Goal: Task Accomplishment & Management: Use online tool/utility

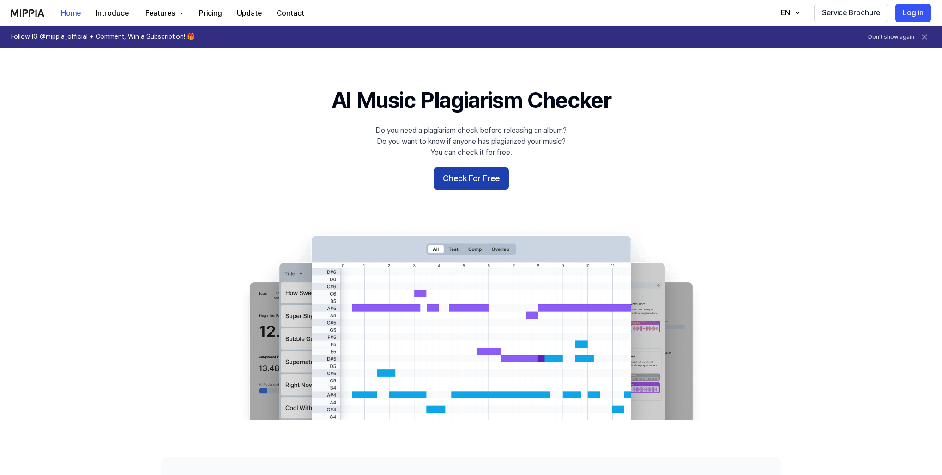
click at [453, 185] on button "Check For Free" at bounding box center [470, 179] width 75 height 22
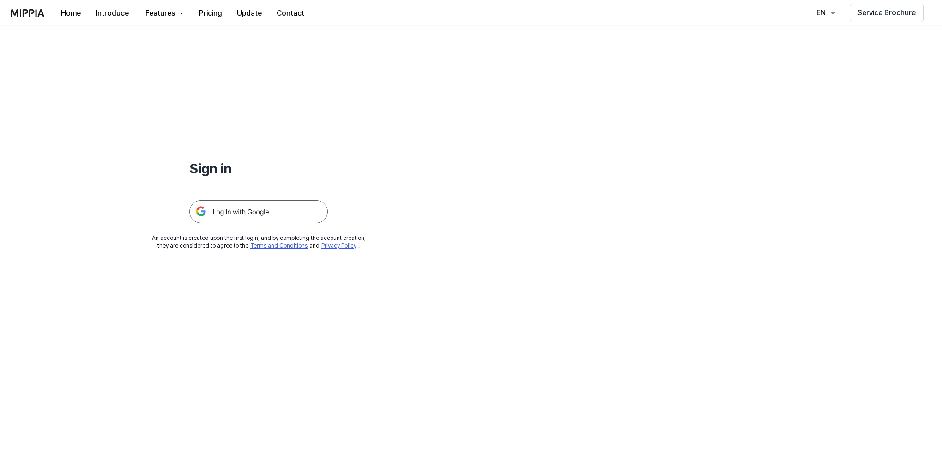
click at [268, 204] on img at bounding box center [258, 211] width 138 height 23
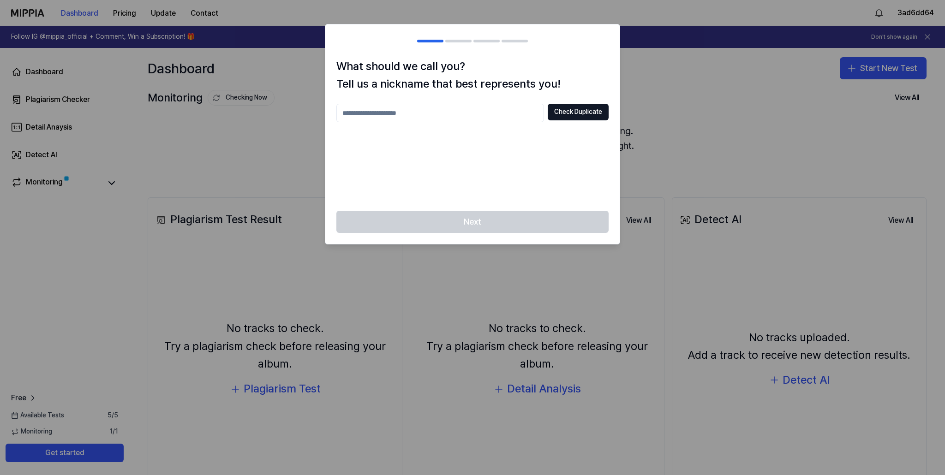
click at [467, 118] on input "text" at bounding box center [441, 113] width 208 height 18
click at [467, 118] on input "*" at bounding box center [441, 113] width 208 height 18
type input "******"
click at [589, 114] on button "Check Duplicate" at bounding box center [578, 112] width 61 height 17
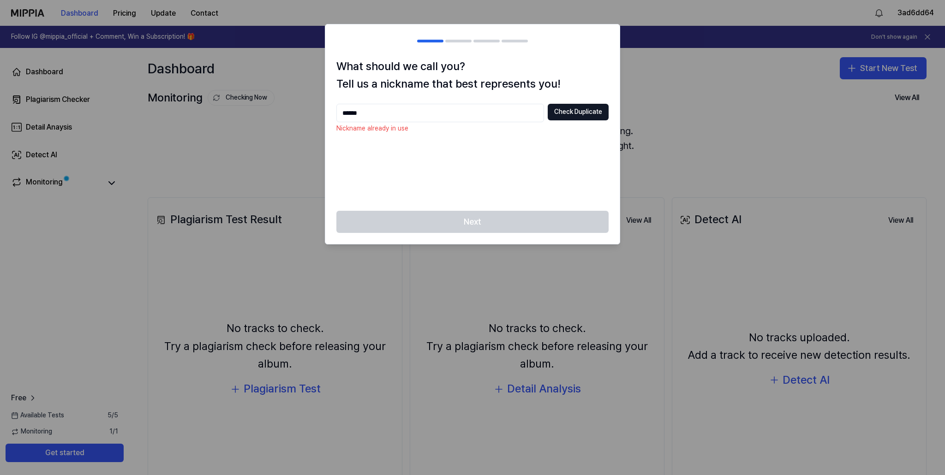
click at [472, 224] on div "Next" at bounding box center [472, 227] width 295 height 33
click at [481, 295] on div at bounding box center [472, 237] width 945 height 475
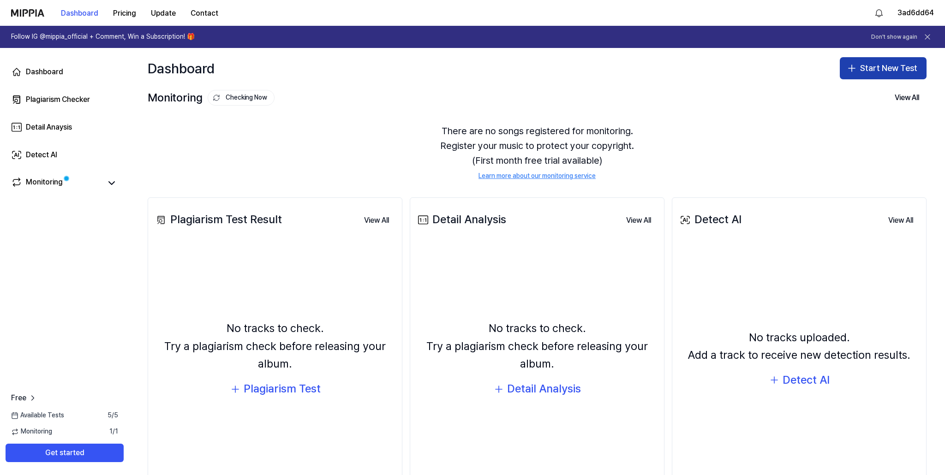
click at [894, 66] on button "Start New Test" at bounding box center [883, 68] width 87 height 22
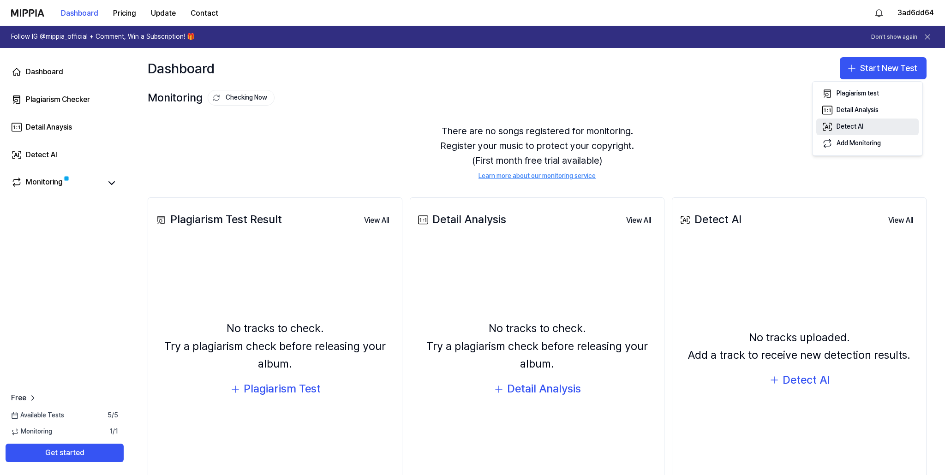
click at [851, 126] on div "Detect AI" at bounding box center [850, 126] width 27 height 9
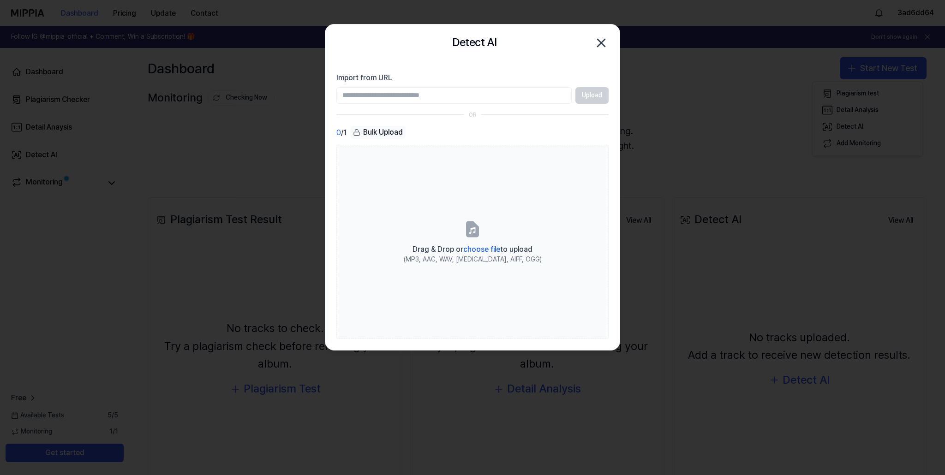
click at [499, 92] on input "Import from URL" at bounding box center [454, 95] width 235 height 17
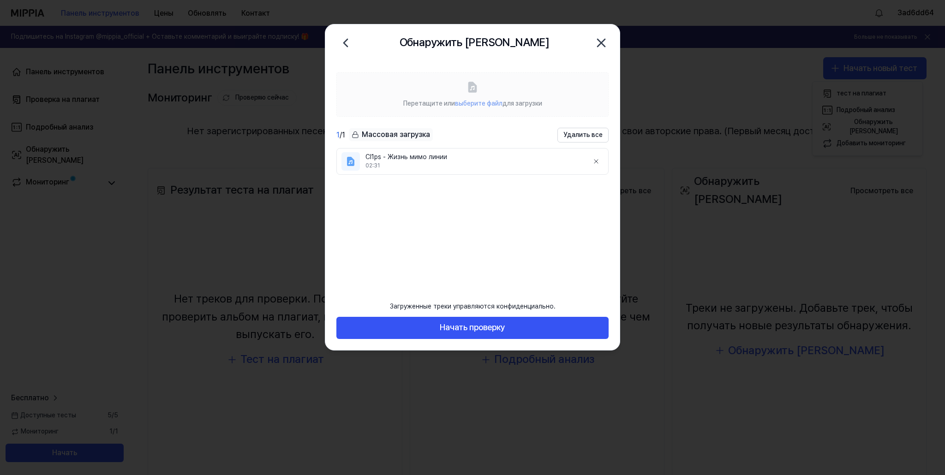
click at [511, 218] on ul "Cl1ps - Жизнь мимо линии 02:31" at bounding box center [473, 215] width 272 height 135
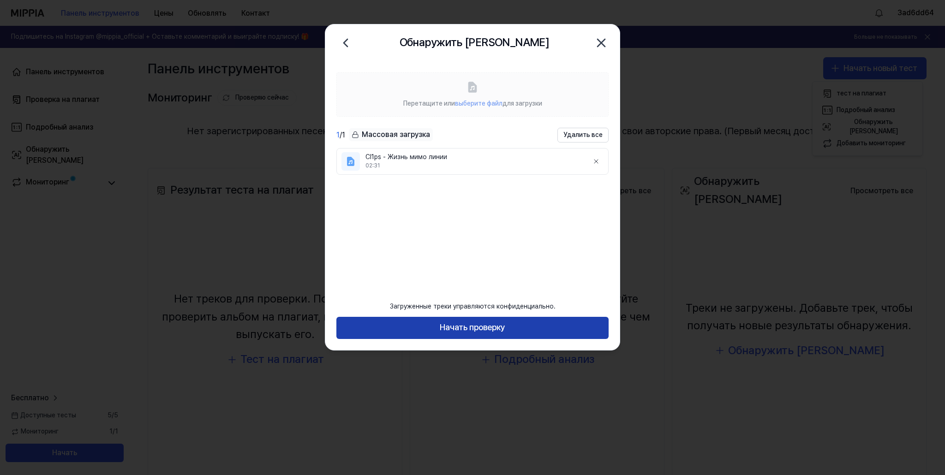
click at [457, 328] on font "Начать проверку" at bounding box center [473, 328] width 66 height 10
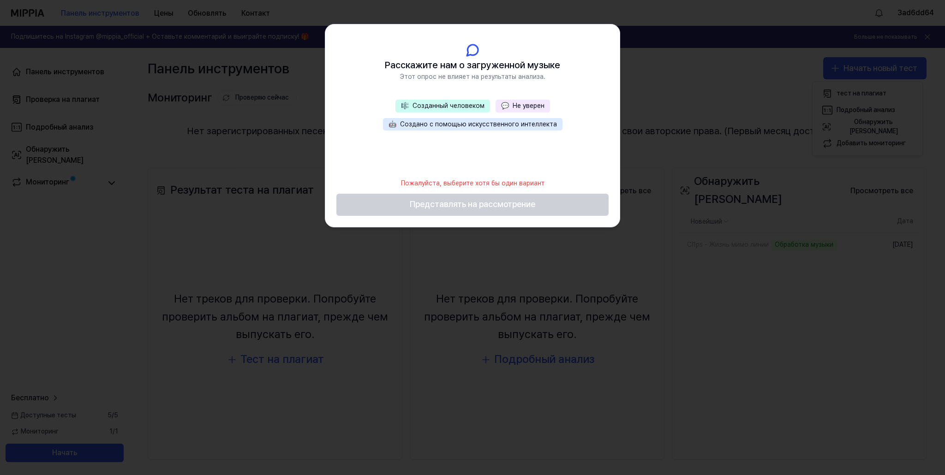
click at [475, 108] on font "Созданный человеком" at bounding box center [449, 105] width 72 height 7
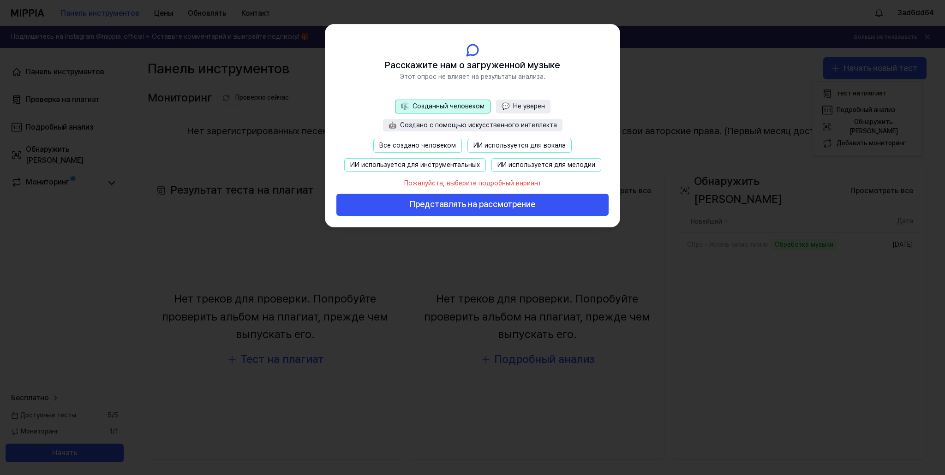
click at [449, 140] on button "Все создано человеком" at bounding box center [417, 146] width 89 height 14
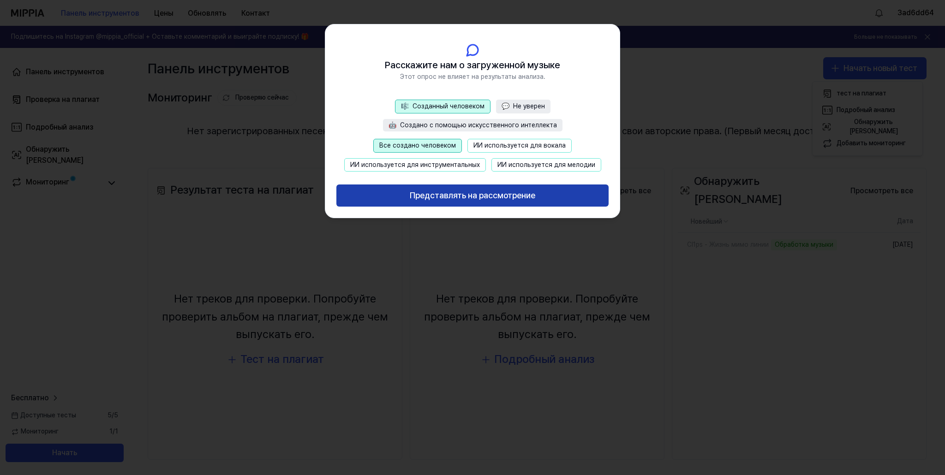
click at [468, 198] on font "Представлять на рассмотрение" at bounding box center [473, 196] width 126 height 10
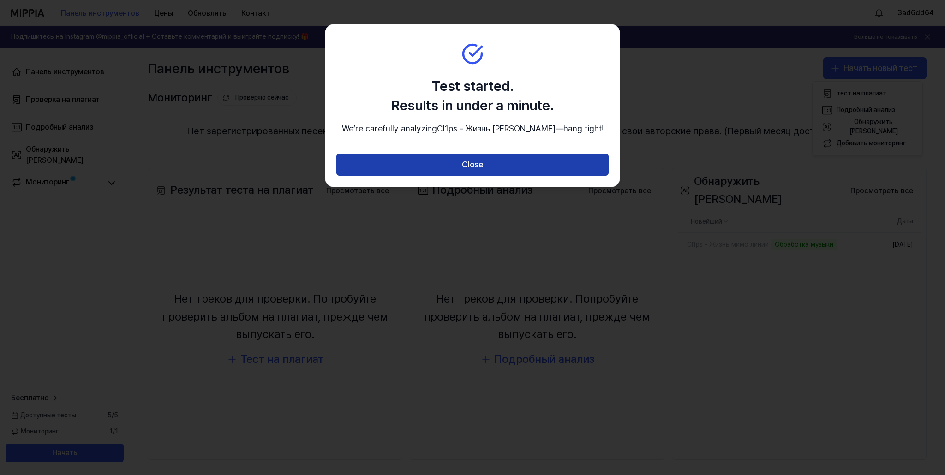
click at [478, 176] on button "Close" at bounding box center [473, 165] width 272 height 22
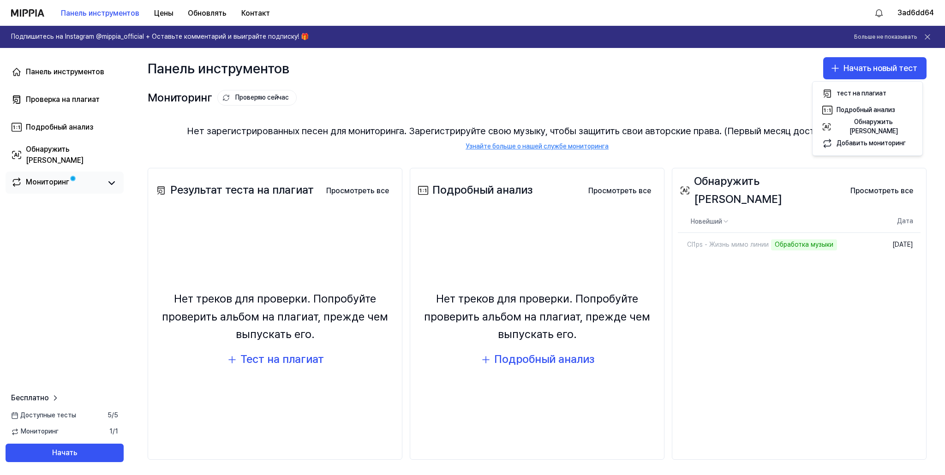
click at [70, 184] on link "Мониторинг" at bounding box center [56, 183] width 90 height 13
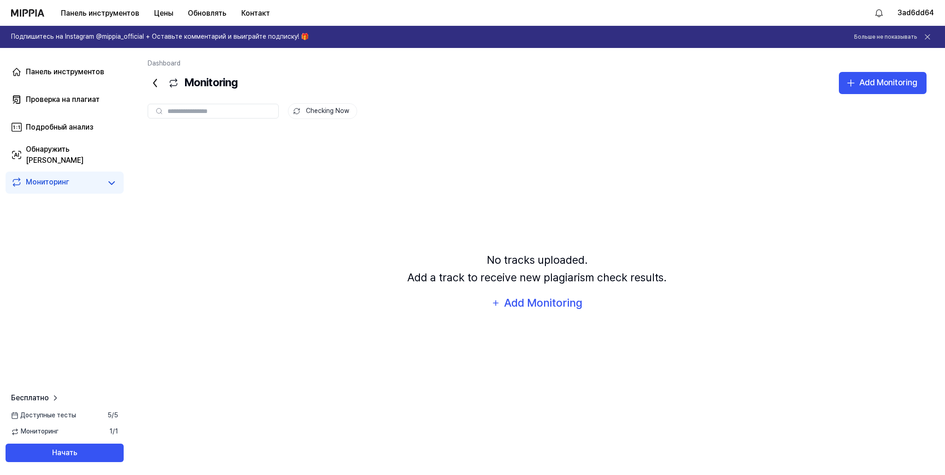
click at [557, 313] on div "No tracks uploaded. Add a track to receive new plagiarism check results. Add Mo…" at bounding box center [537, 282] width 779 height 302
click at [561, 299] on div "Add Monitoring" at bounding box center [544, 304] width 80 height 18
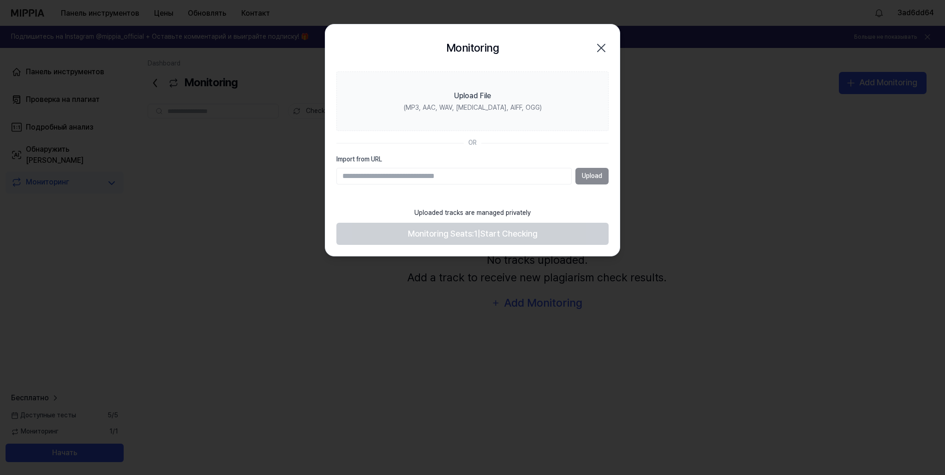
click at [608, 42] on icon "button" at bounding box center [601, 48] width 15 height 15
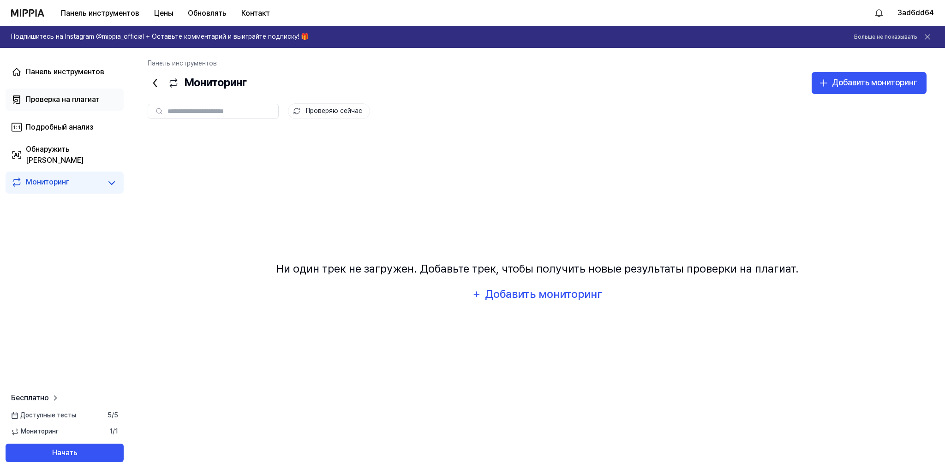
click at [55, 103] on font "Проверка на плагиат" at bounding box center [63, 99] width 74 height 9
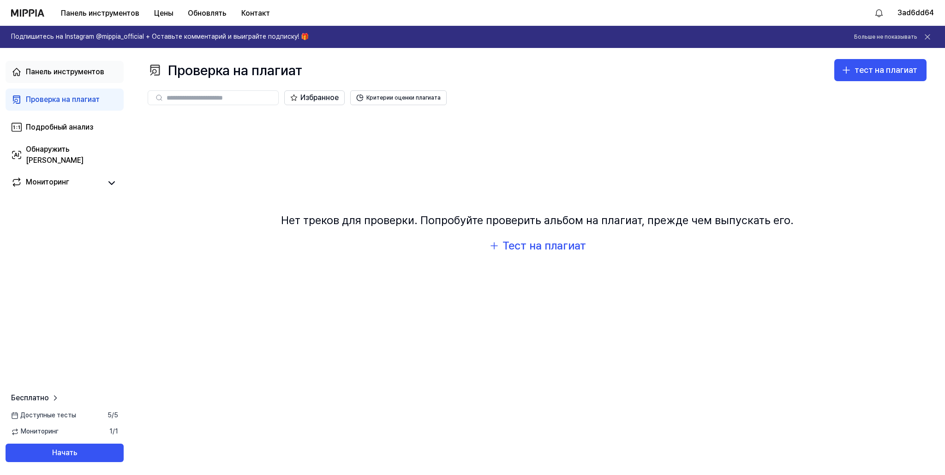
click at [77, 74] on font "Панель инструментов" at bounding box center [65, 71] width 78 height 9
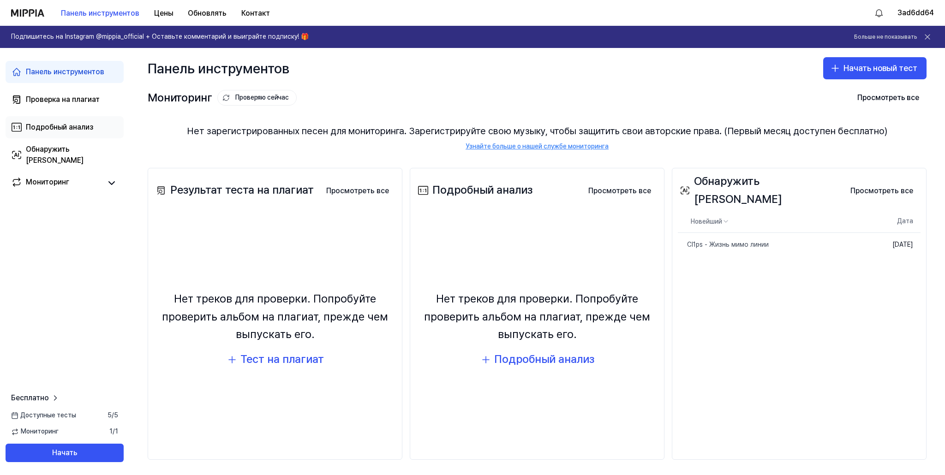
click at [78, 131] on font "Подробный анализ" at bounding box center [59, 127] width 67 height 9
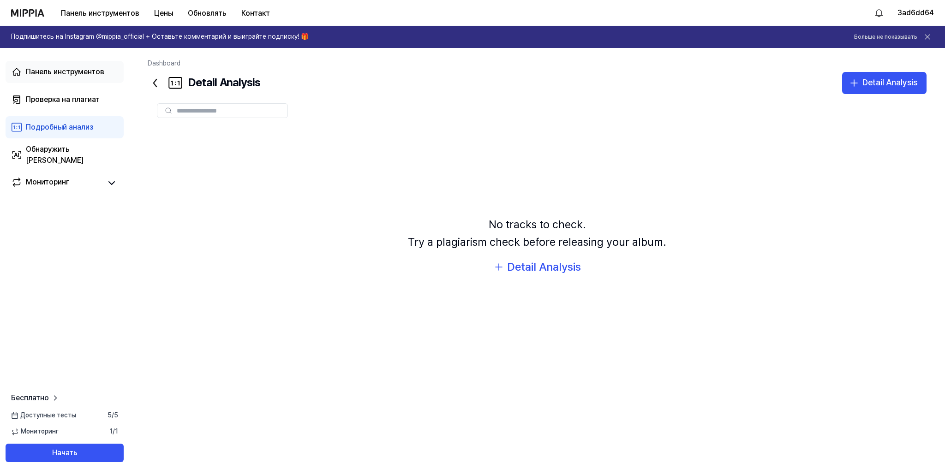
click at [86, 81] on link "Панель инструментов" at bounding box center [65, 72] width 118 height 22
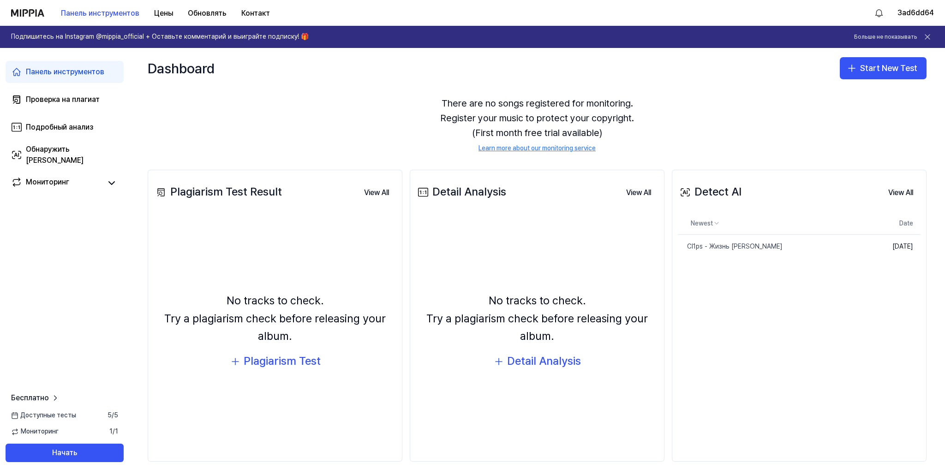
scroll to position [32, 0]
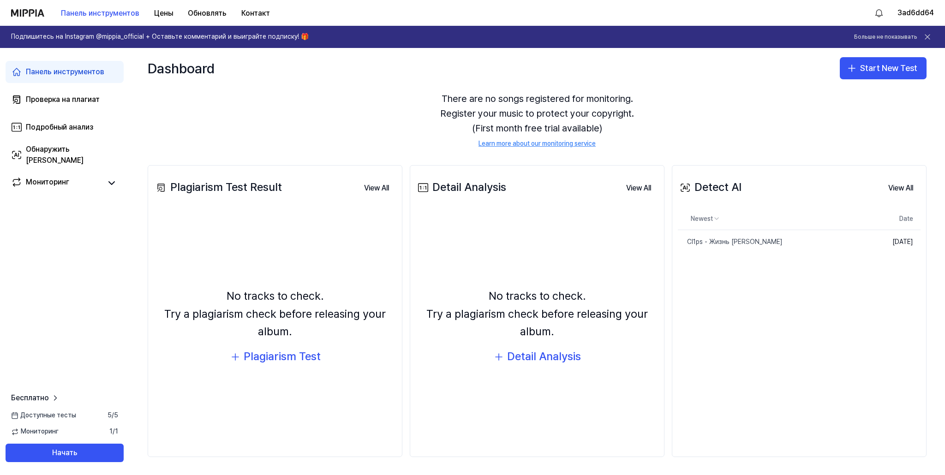
drag, startPoint x: 680, startPoint y: 280, endPoint x: 686, endPoint y: 277, distance: 6.4
click at [735, 241] on div "Cl1ps - Жизнь мимо лайна" at bounding box center [730, 242] width 105 height 9
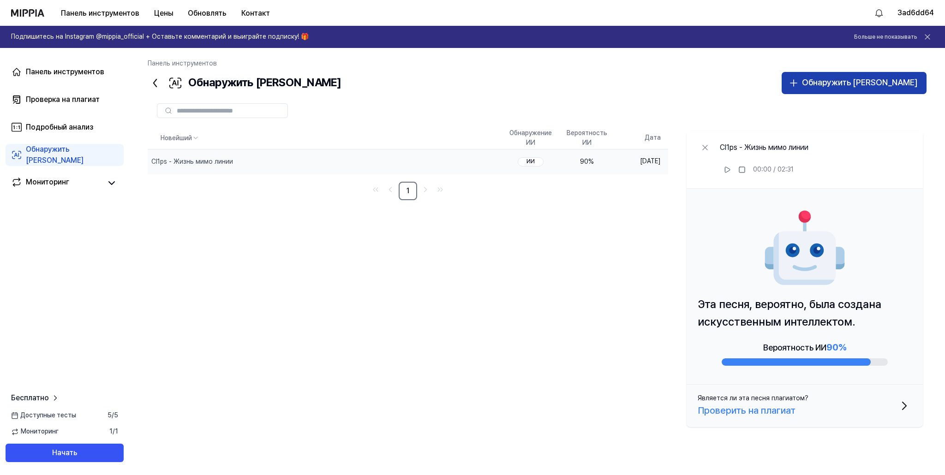
click at [912, 90] on button "Обнаружить ИИ" at bounding box center [854, 83] width 145 height 22
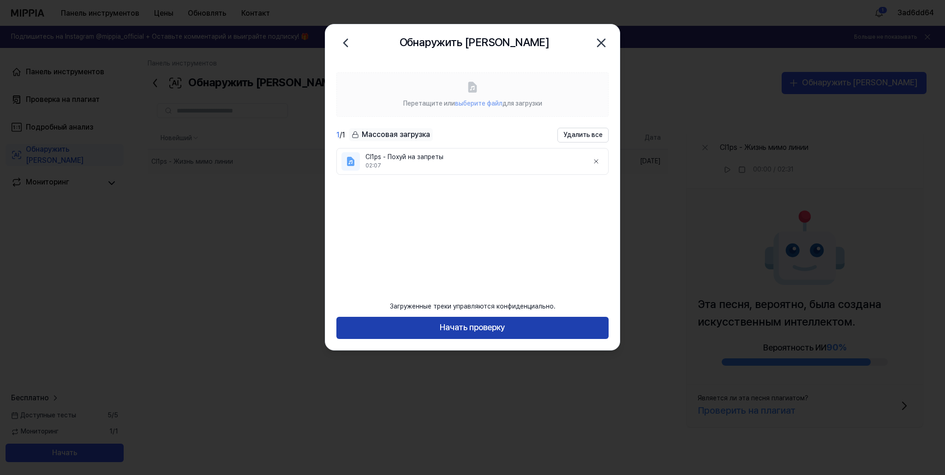
click at [453, 330] on font "Начать проверку" at bounding box center [473, 328] width 66 height 10
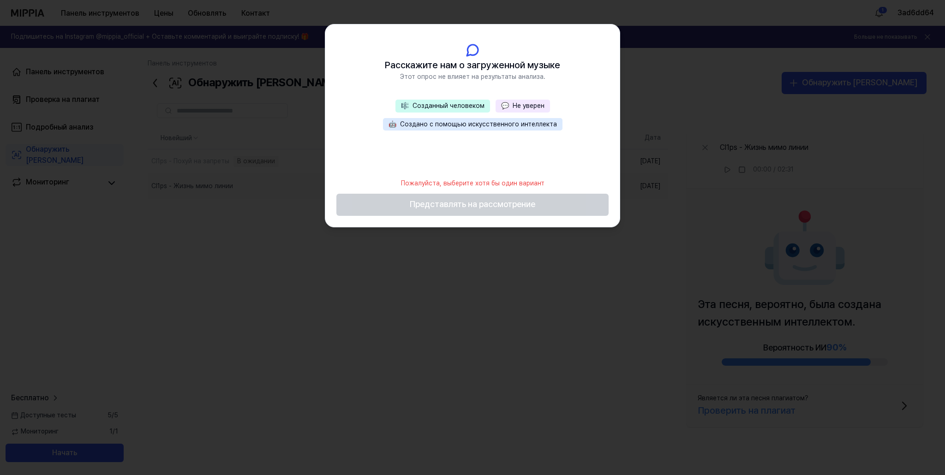
click at [538, 103] on font "Не уверен" at bounding box center [529, 105] width 32 height 7
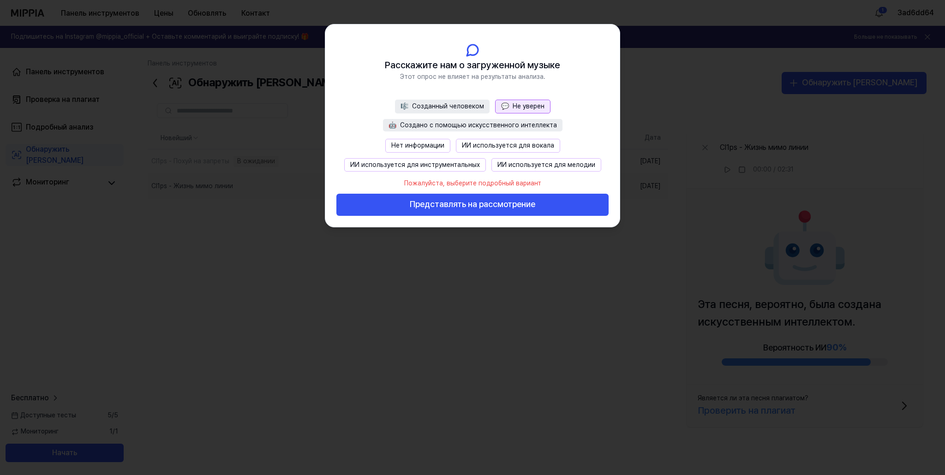
click at [427, 143] on font "Нет информации" at bounding box center [417, 145] width 53 height 7
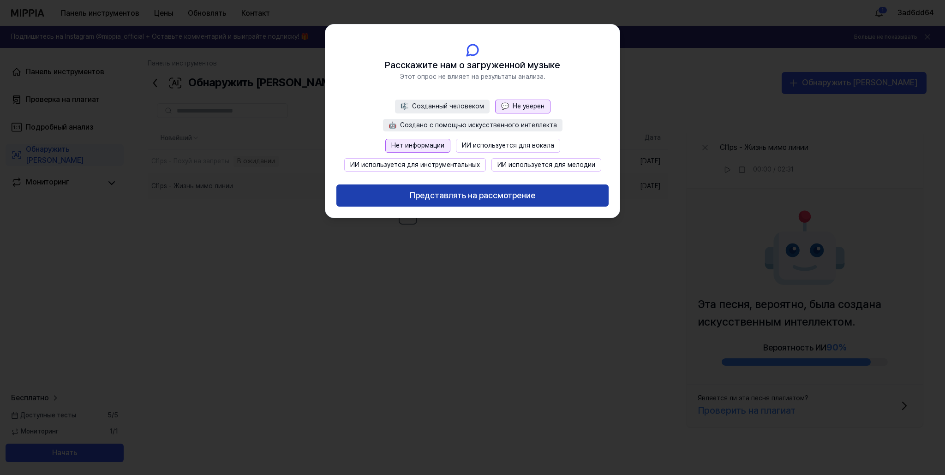
click at [460, 193] on font "Представлять на рассмотрение" at bounding box center [473, 196] width 126 height 10
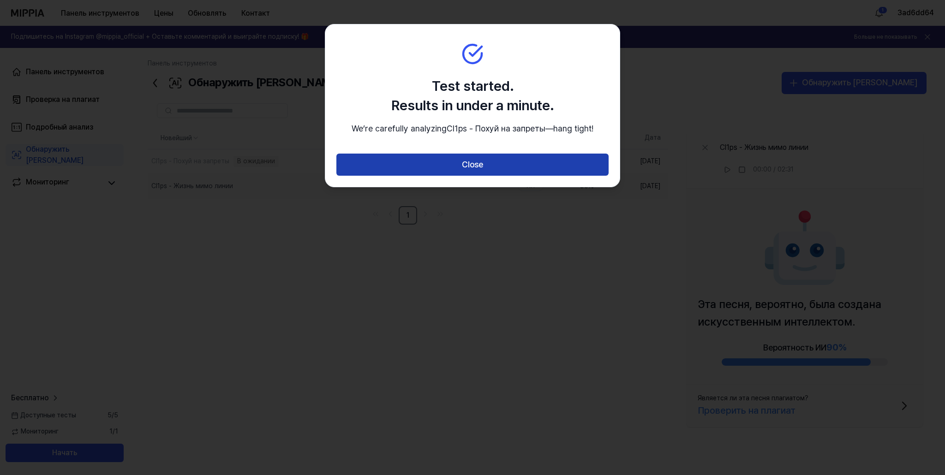
click at [471, 176] on button "Close" at bounding box center [473, 165] width 272 height 22
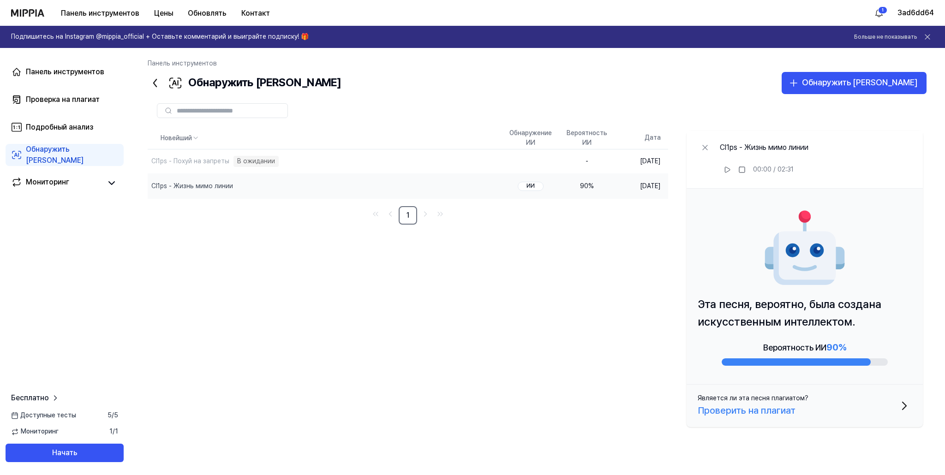
click at [79, 155] on font "Обнаружить ИИ" at bounding box center [55, 155] width 58 height 20
click at [335, 165] on div "Cl1ps - Похуй на запреты Обработка музыки" at bounding box center [300, 162] width 305 height 24
click at [380, 301] on div "Новейший Обнаружение ИИ Вероятность ИИ Дата Cl1ps - Похуй на запреты Обработка …" at bounding box center [537, 281] width 779 height 309
click at [314, 166] on div "Cl1ps - Похуй на запреты" at bounding box center [300, 162] width 305 height 24
click at [759, 413] on font "Проверить на плагиат" at bounding box center [747, 410] width 98 height 11
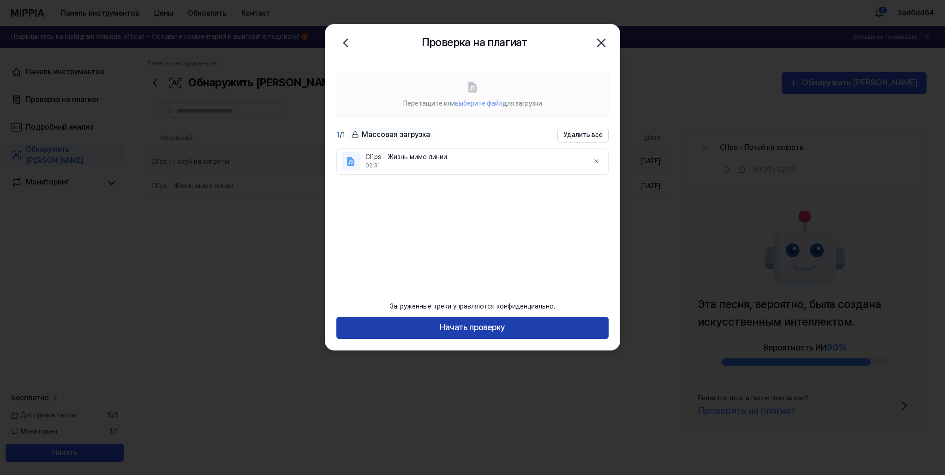
click at [479, 328] on font "Начать проверку" at bounding box center [473, 328] width 66 height 10
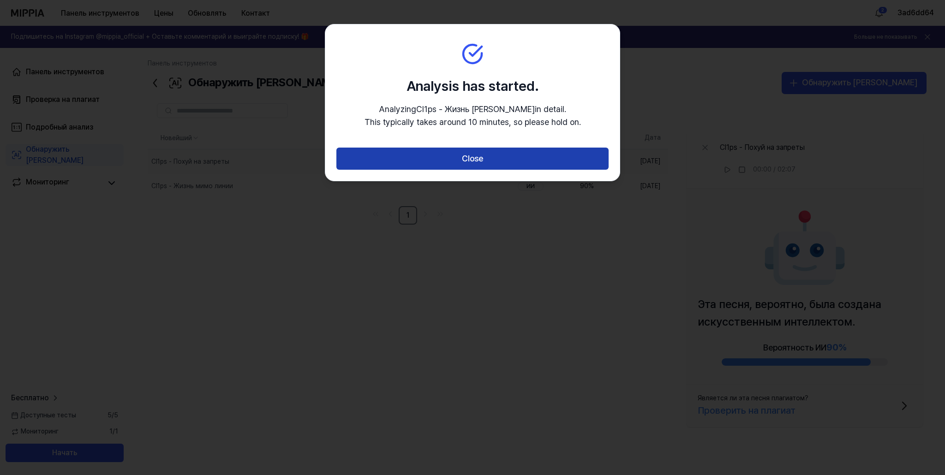
click at [500, 160] on button "Close" at bounding box center [473, 159] width 272 height 22
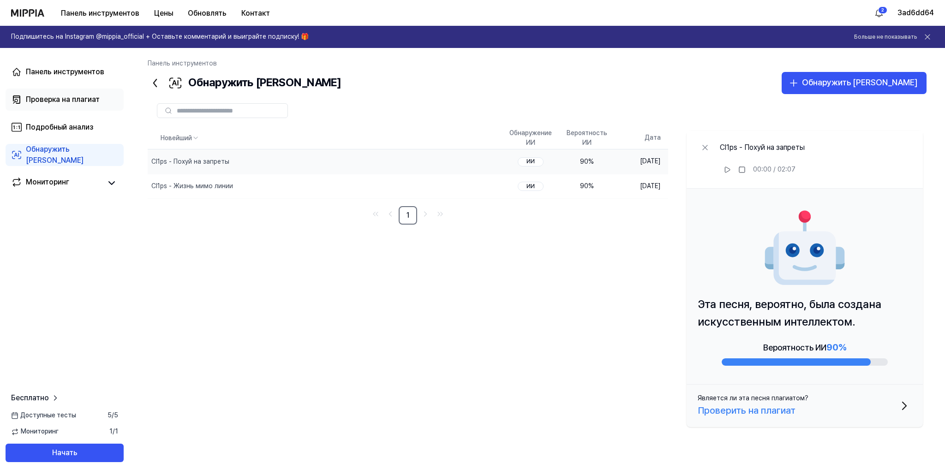
click at [87, 97] on font "Проверка на плагиат" at bounding box center [63, 99] width 74 height 9
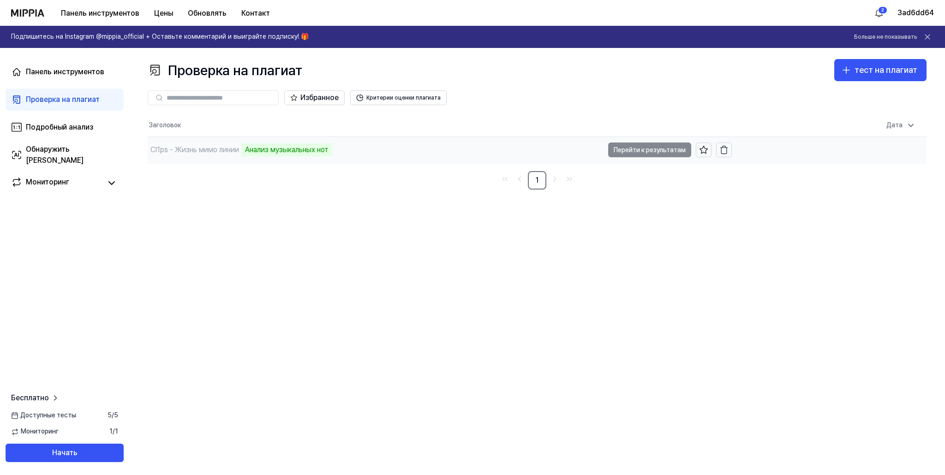
click at [178, 154] on font "Cl1ps - Жизнь мимо линии" at bounding box center [194, 149] width 89 height 9
click at [451, 155] on div "Cl1ps - Жизнь мимо линии Анализ музыкальных нот" at bounding box center [376, 150] width 456 height 26
click at [91, 120] on link "Подробный анализ" at bounding box center [65, 127] width 118 height 22
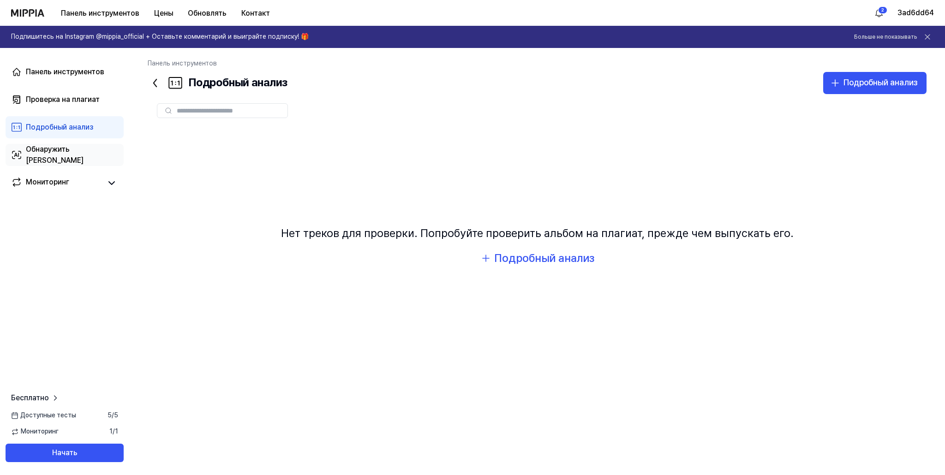
click at [85, 153] on link "Обнаружить ИИ" at bounding box center [65, 155] width 118 height 22
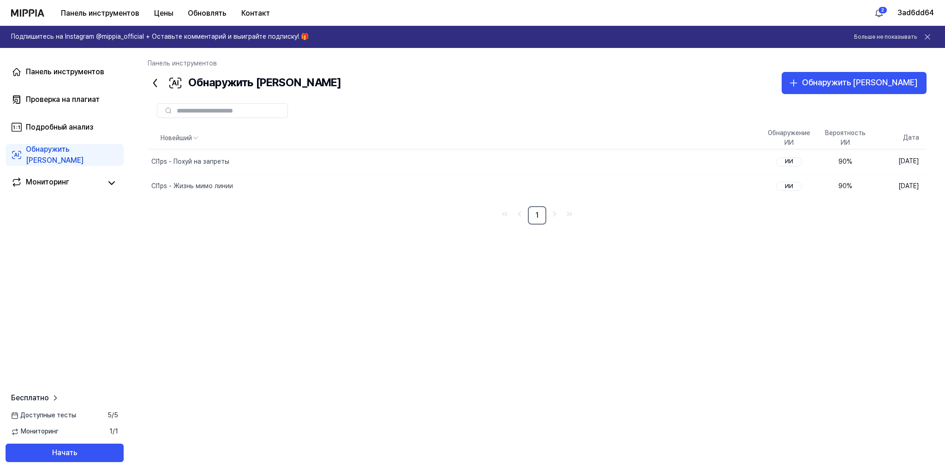
click at [70, 153] on font "Обнаружить ИИ" at bounding box center [55, 155] width 58 height 20
click at [884, 90] on button "Обнаружить ИИ" at bounding box center [854, 83] width 145 height 22
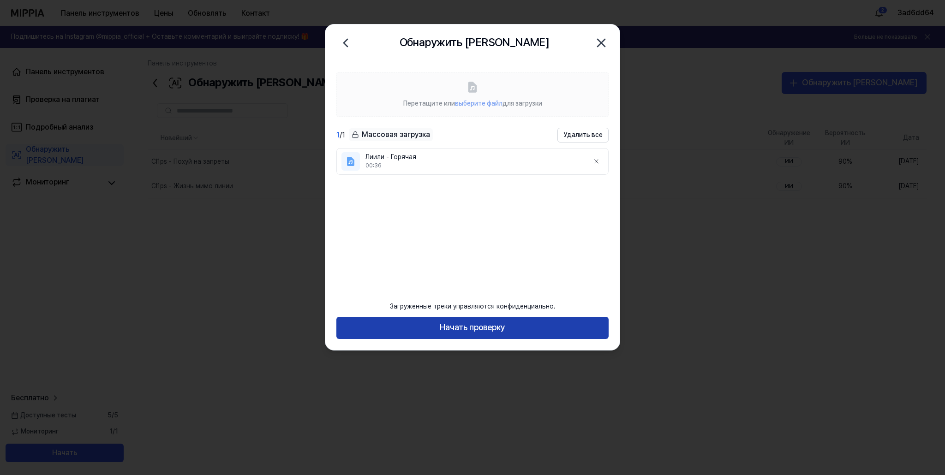
click at [440, 329] on font "Начать проверку" at bounding box center [473, 328] width 66 height 10
click at [440, 328] on font "Начать проверку" at bounding box center [473, 328] width 66 height 10
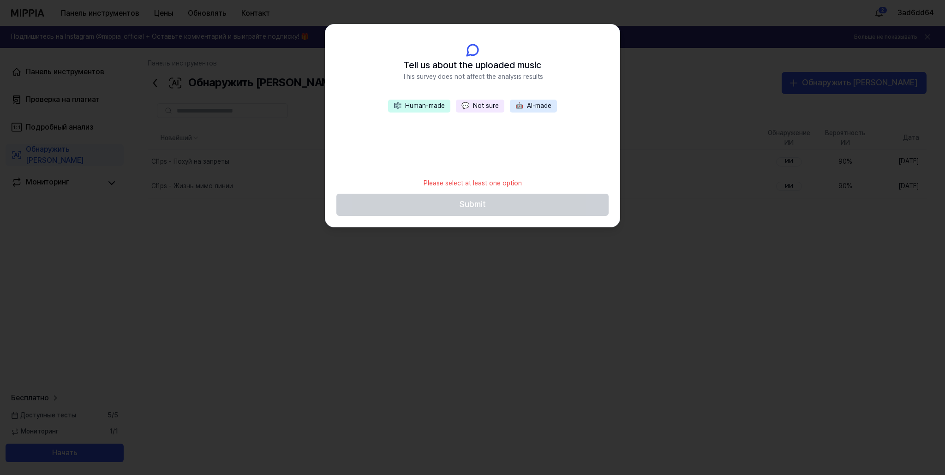
click at [485, 105] on button "💬 Not sure" at bounding box center [480, 106] width 48 height 13
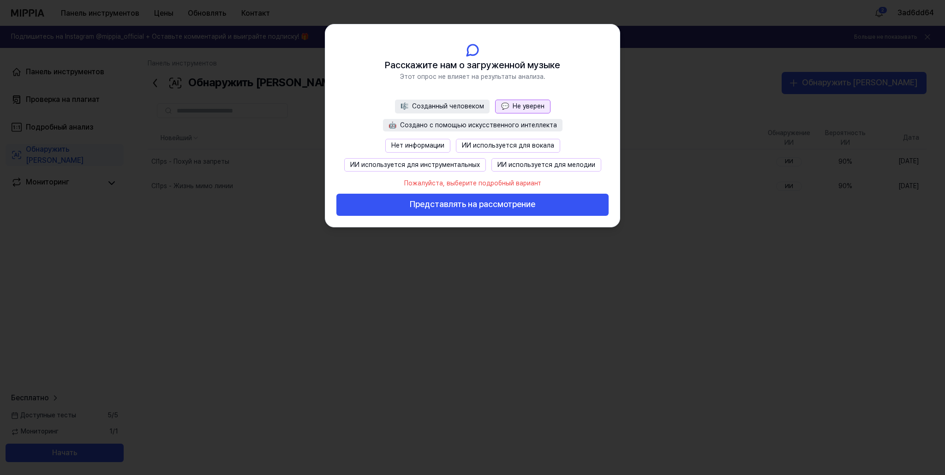
click at [438, 144] on font "Нет информации" at bounding box center [417, 145] width 53 height 7
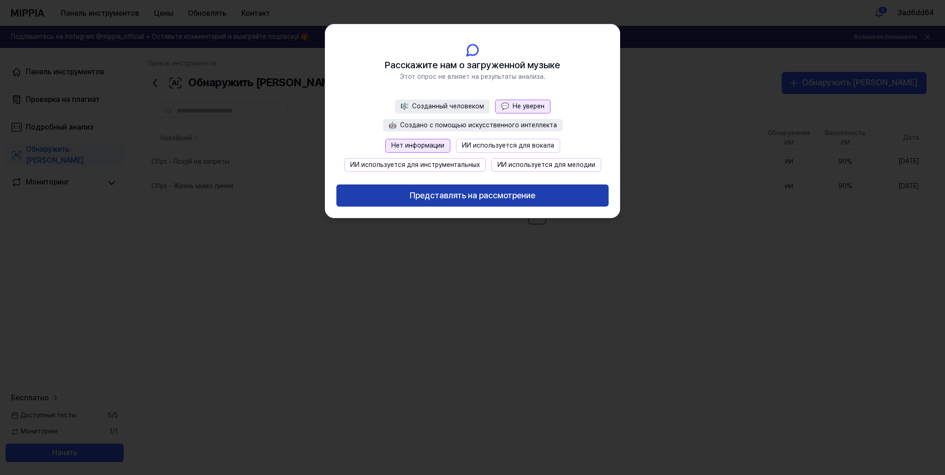
click at [465, 199] on font "Представлять на рассмотрение" at bounding box center [473, 196] width 126 height 10
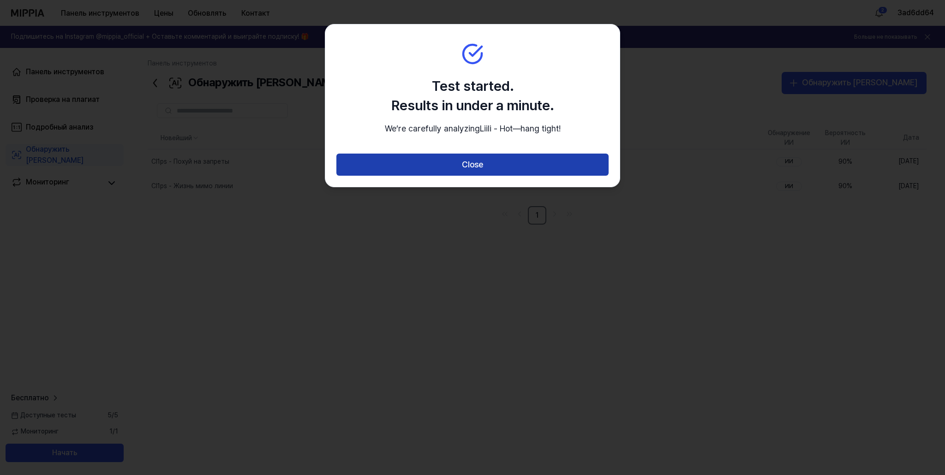
click at [518, 176] on button "Close" at bounding box center [473, 165] width 272 height 22
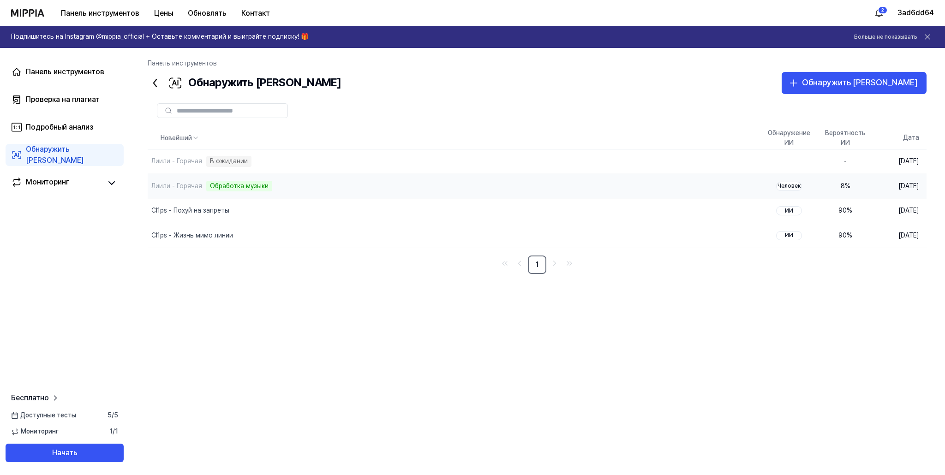
click at [778, 188] on font "Человек" at bounding box center [789, 186] width 23 height 6
click at [100, 105] on link "Проверка на плагиат" at bounding box center [65, 100] width 118 height 22
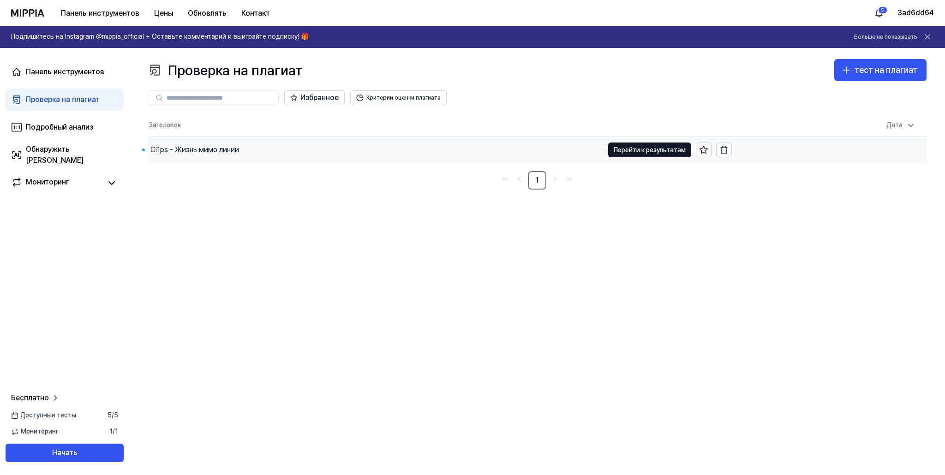
click at [422, 151] on div "Cl1ps - Жизнь мимо линии" at bounding box center [376, 150] width 456 height 26
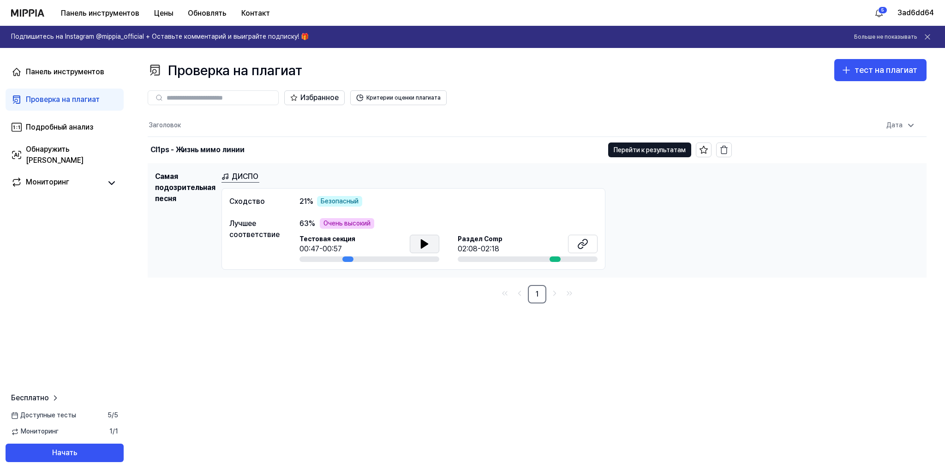
click at [428, 243] on icon at bounding box center [424, 244] width 11 height 11
click at [589, 249] on button at bounding box center [583, 244] width 30 height 18
click at [581, 245] on icon at bounding box center [582, 244] width 11 height 11
click at [248, 177] on font "ДИСПО" at bounding box center [245, 176] width 27 height 9
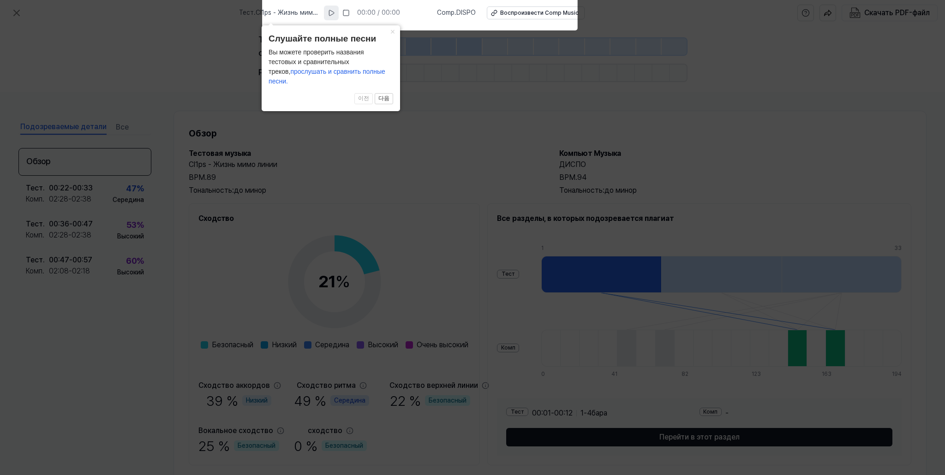
click at [333, 15] on icon at bounding box center [331, 13] width 5 height 6
click at [397, 38] on button "×" at bounding box center [392, 31] width 15 height 13
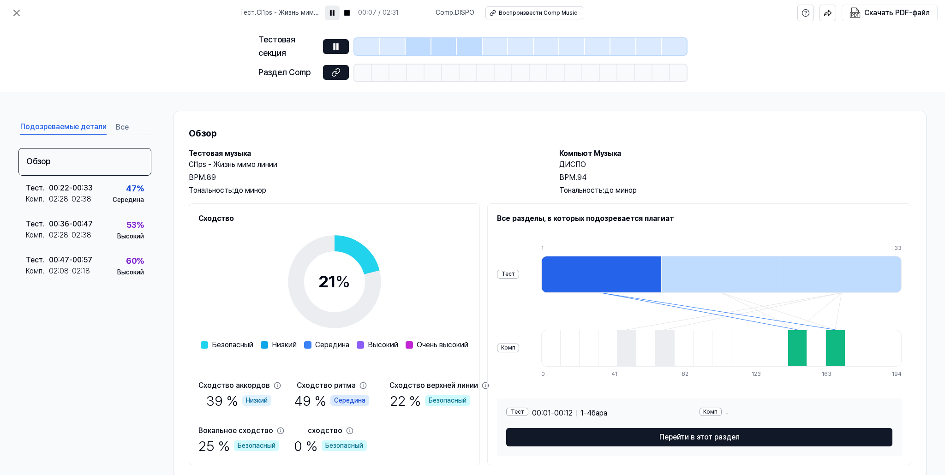
click at [410, 67] on div at bounding box center [416, 73] width 18 height 17
drag, startPoint x: 394, startPoint y: 73, endPoint x: 378, endPoint y: 70, distance: 16.6
click at [393, 73] on div at bounding box center [399, 73] width 18 height 17
click at [441, 52] on div at bounding box center [445, 46] width 26 height 17
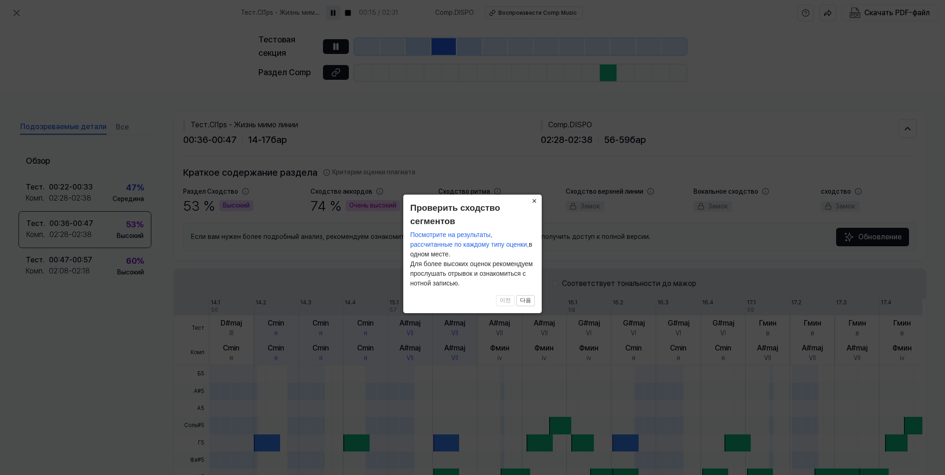
click at [535, 201] on font "×" at bounding box center [534, 201] width 5 height 9
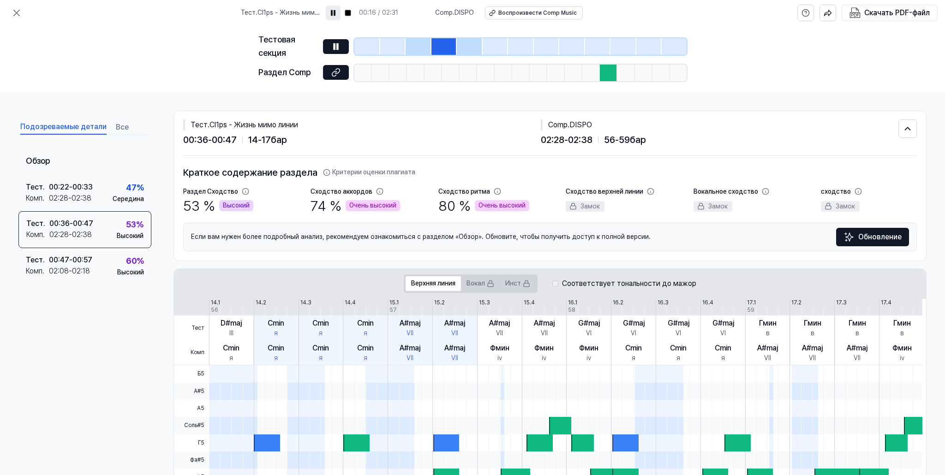
click at [611, 76] on div at bounding box center [609, 73] width 18 height 17
click at [609, 43] on div at bounding box center [598, 46] width 26 height 17
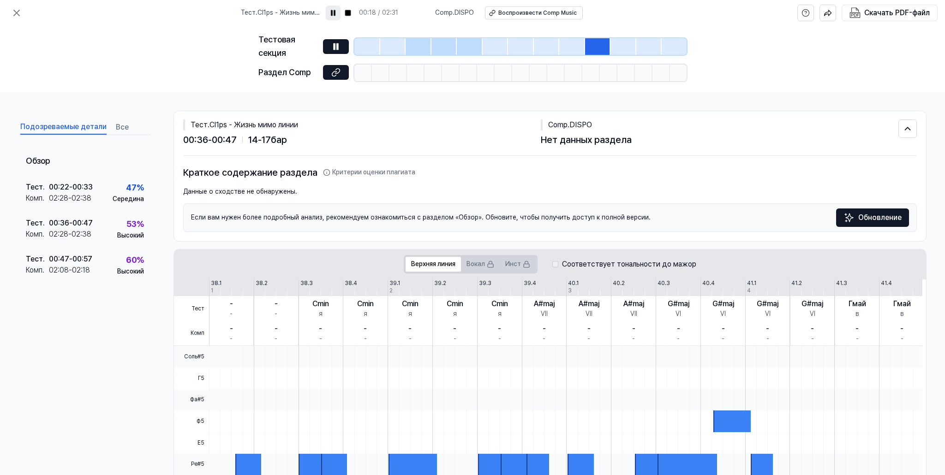
click at [419, 45] on div at bounding box center [419, 46] width 26 height 17
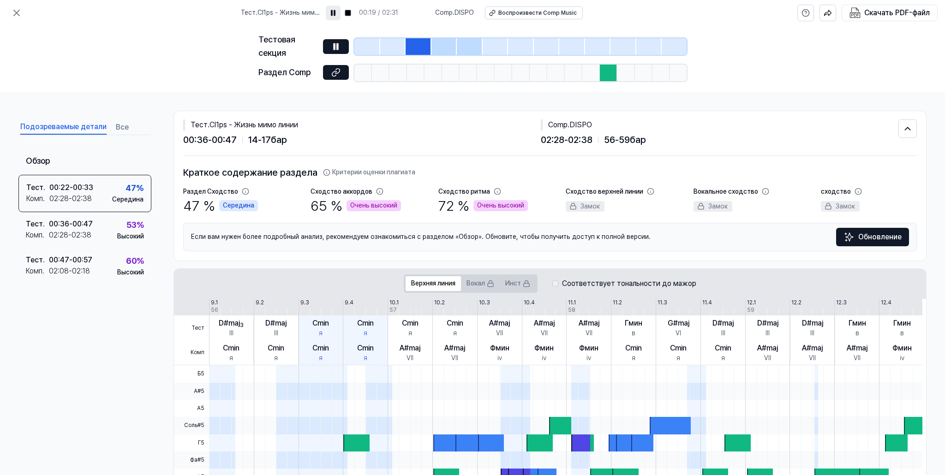
click at [434, 43] on div at bounding box center [445, 46] width 26 height 17
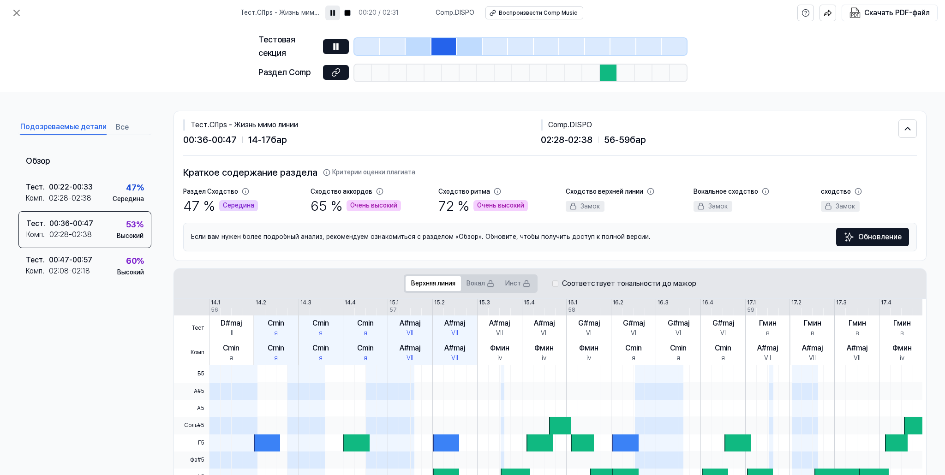
click at [462, 48] on div at bounding box center [470, 46] width 26 height 17
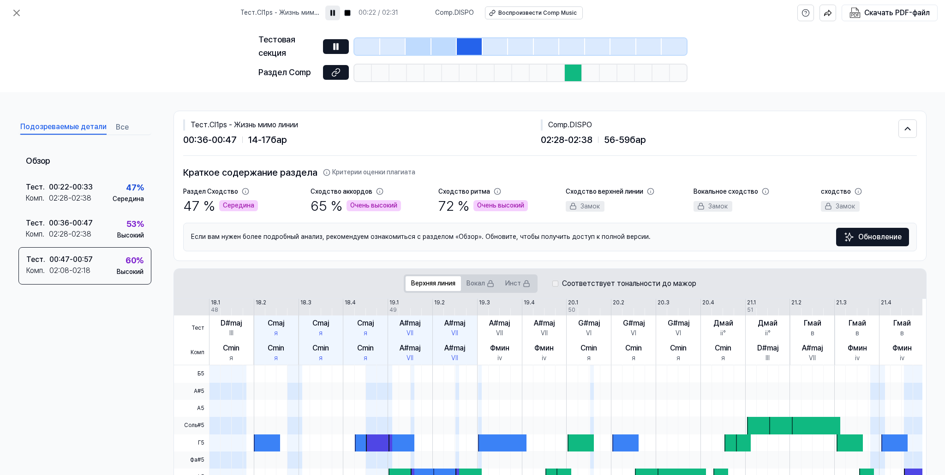
click at [441, 43] on div at bounding box center [445, 46] width 26 height 17
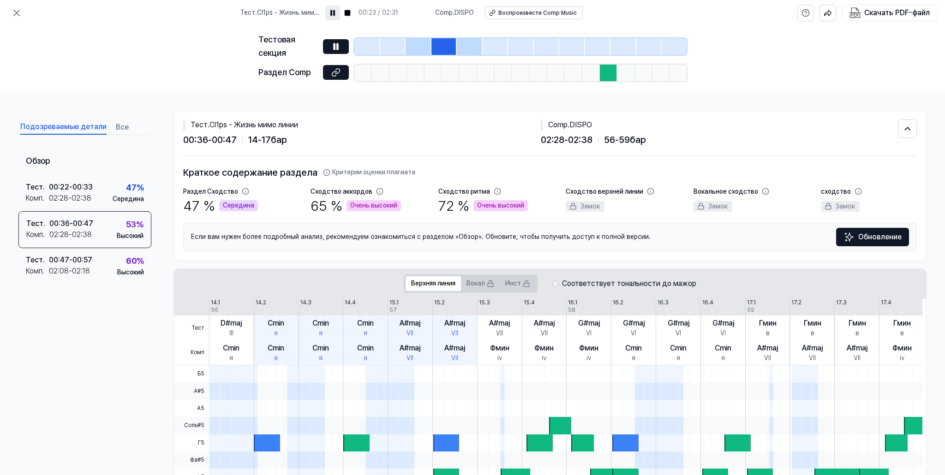
click at [420, 47] on div at bounding box center [419, 46] width 26 height 17
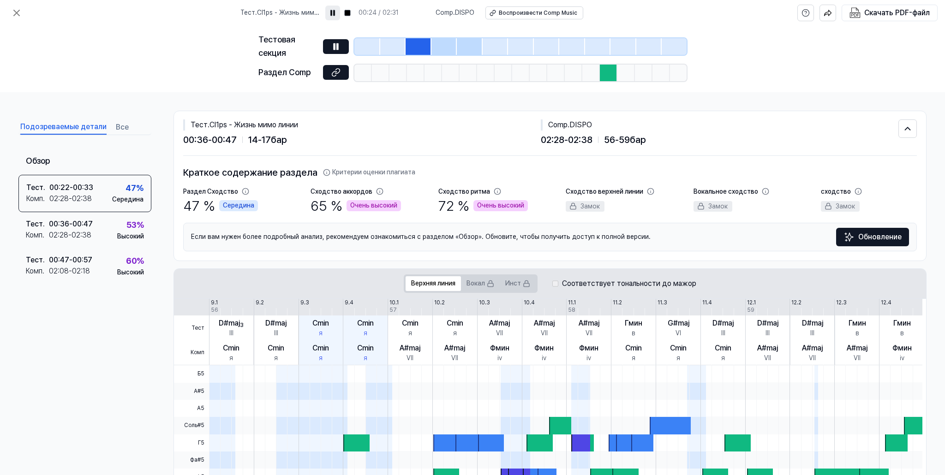
click at [435, 46] on div at bounding box center [445, 46] width 26 height 17
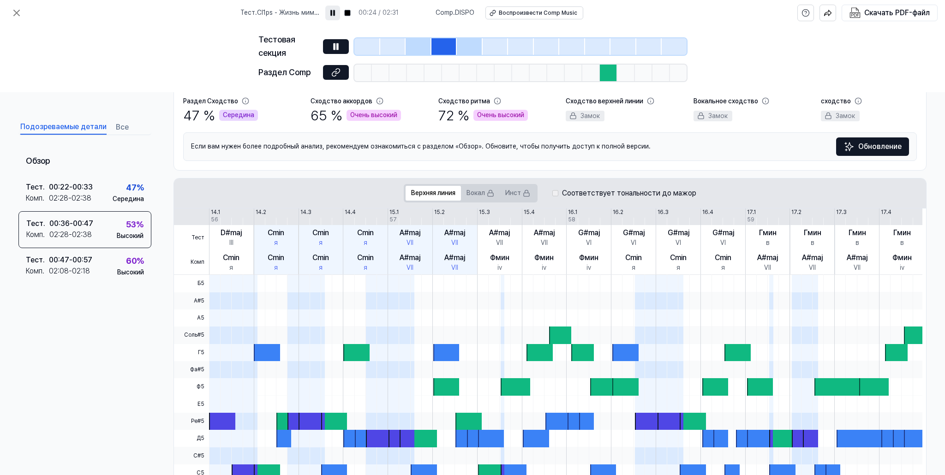
scroll to position [138, 0]
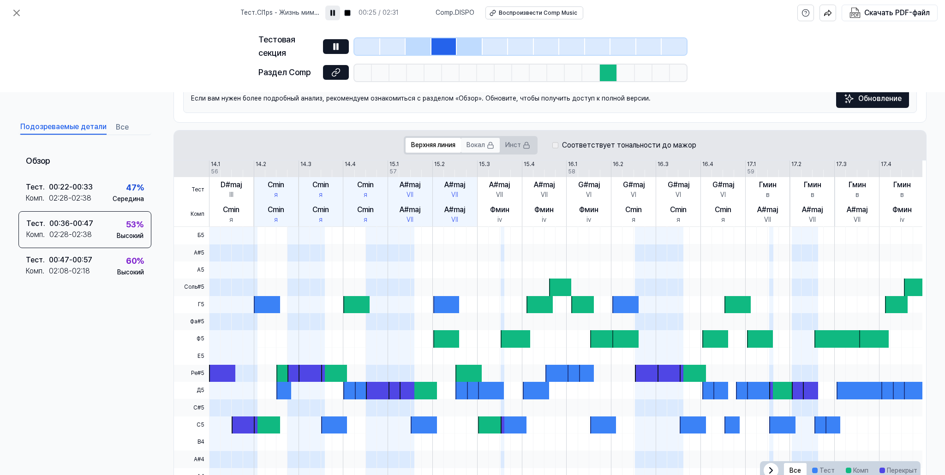
click at [479, 144] on font "Вокал" at bounding box center [476, 144] width 18 height 7
click at [422, 145] on font "Верхняя линия" at bounding box center [433, 144] width 44 height 7
click at [413, 49] on div at bounding box center [419, 46] width 26 height 17
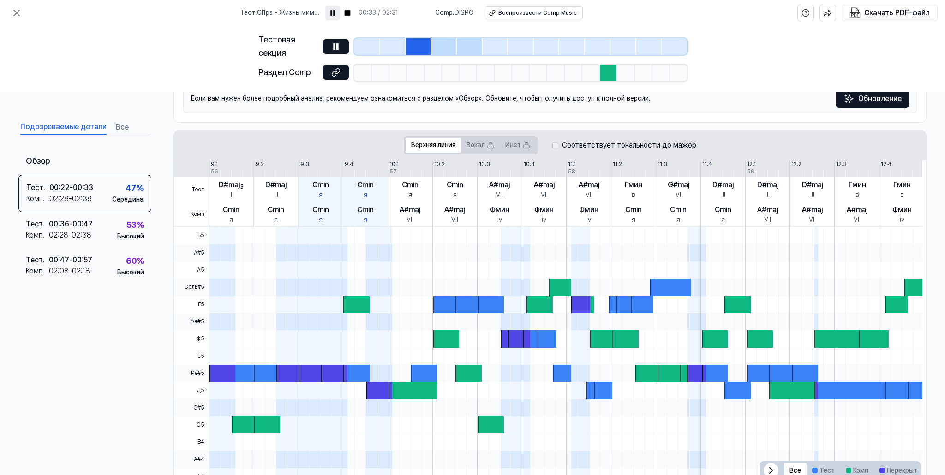
click at [378, 267] on span at bounding box center [379, 270] width 26 height 17
click at [87, 232] on font "02:38" at bounding box center [82, 235] width 20 height 9
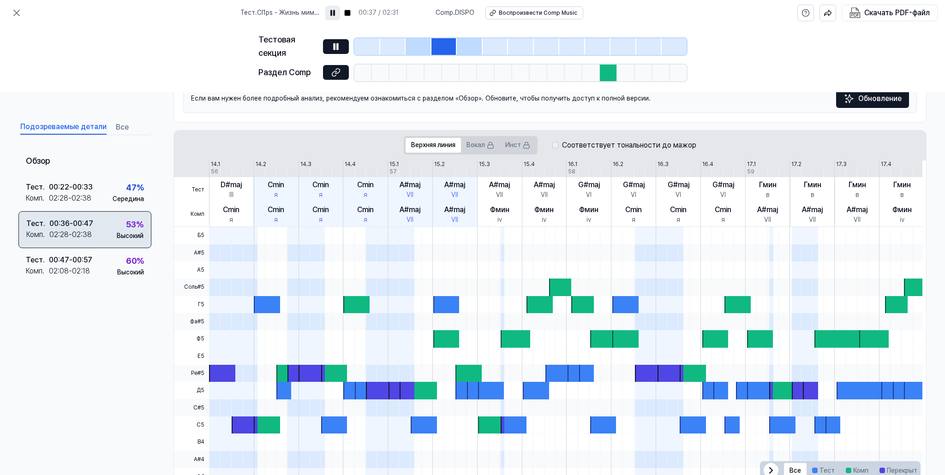
click at [87, 232] on font "02:38" at bounding box center [82, 234] width 20 height 9
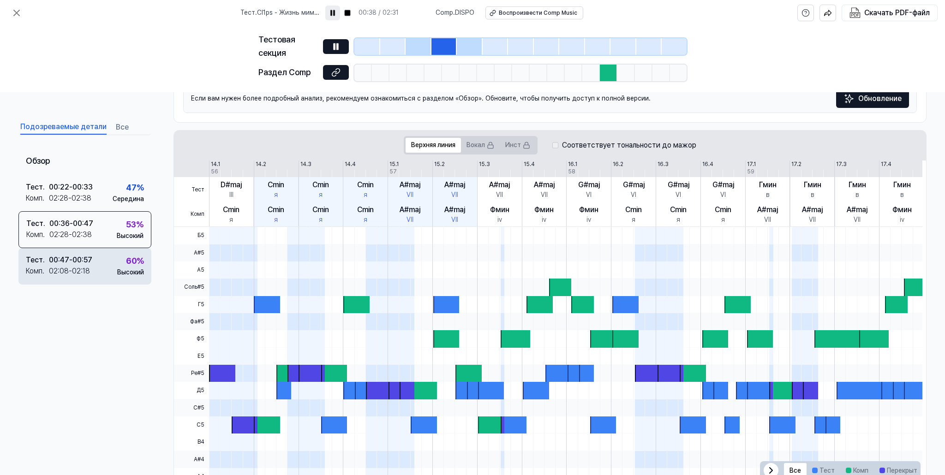
click at [92, 273] on div "Комп . 02:08 - 02:18" at bounding box center [59, 271] width 66 height 11
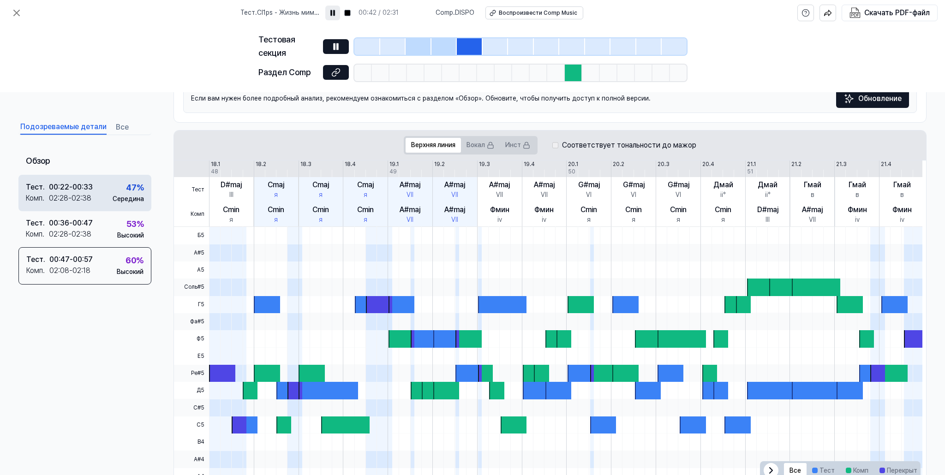
click at [95, 210] on div "Тест . 00:22 - 00:33 Комп . 02:28 - 02:38 47 % Середина" at bounding box center [84, 193] width 133 height 36
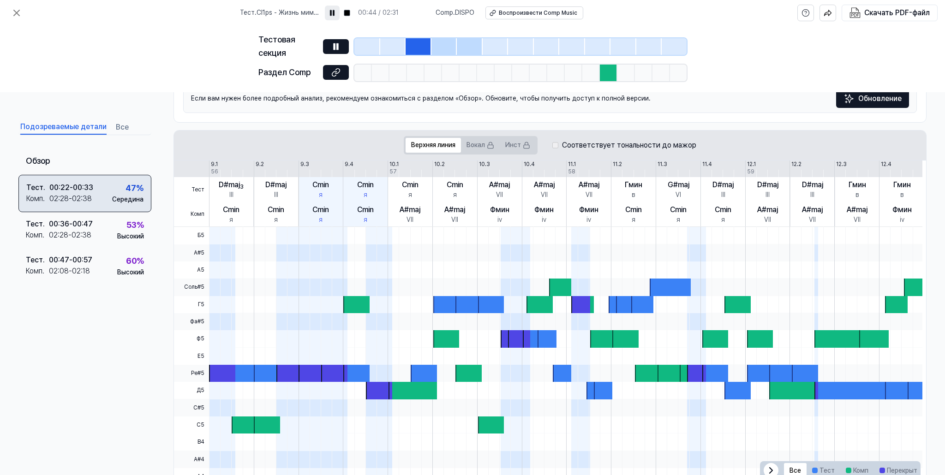
click at [101, 192] on div "Тест . 00:22 - 00:33 Комп . 02:28 - 02:38 47 % Середина" at bounding box center [84, 193] width 133 height 37
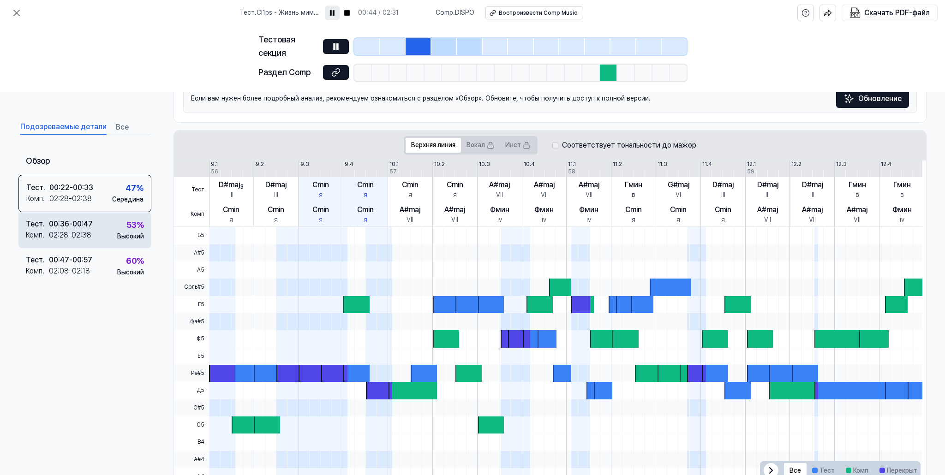
click at [102, 232] on div "Тест . 00:36 - 00:47 Комп . 02:28 - 02:38 53 % Высокий" at bounding box center [84, 230] width 133 height 36
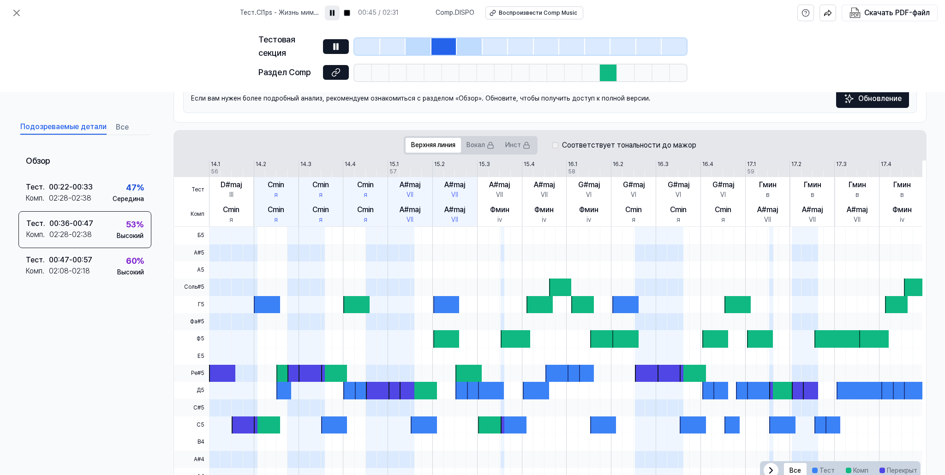
click at [116, 135] on div "Подозреваемые детали Все Обзор Тест . 00:22 - 00:33 Комп . 02:28 - 02:38 47 % С…" at bounding box center [84, 291] width 133 height 346
drag, startPoint x: 118, startPoint y: 132, endPoint x: 121, endPoint y: 128, distance: 5.0
click at [120, 130] on font "Все" at bounding box center [122, 127] width 13 height 11
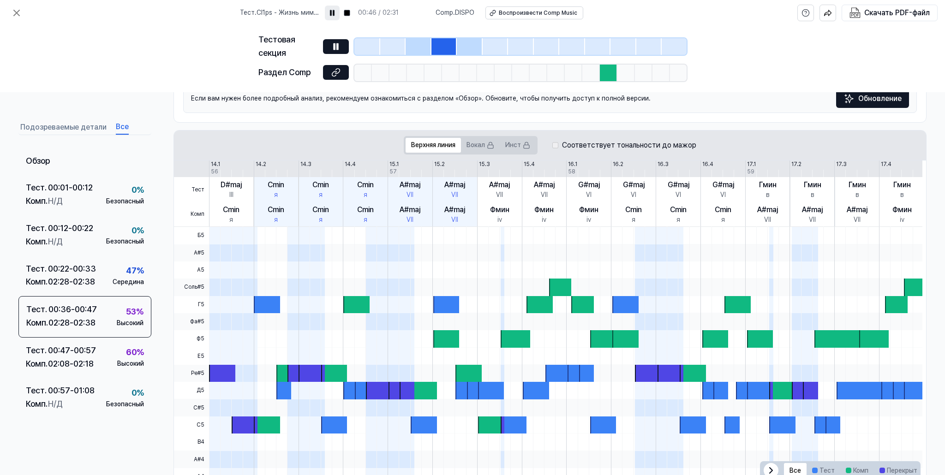
click at [121, 127] on font "Все" at bounding box center [122, 126] width 13 height 9
click at [109, 242] on div "Тест . 00:12 - 00:22 Комп . Н/Д 0 % Безопасный" at bounding box center [84, 236] width 133 height 41
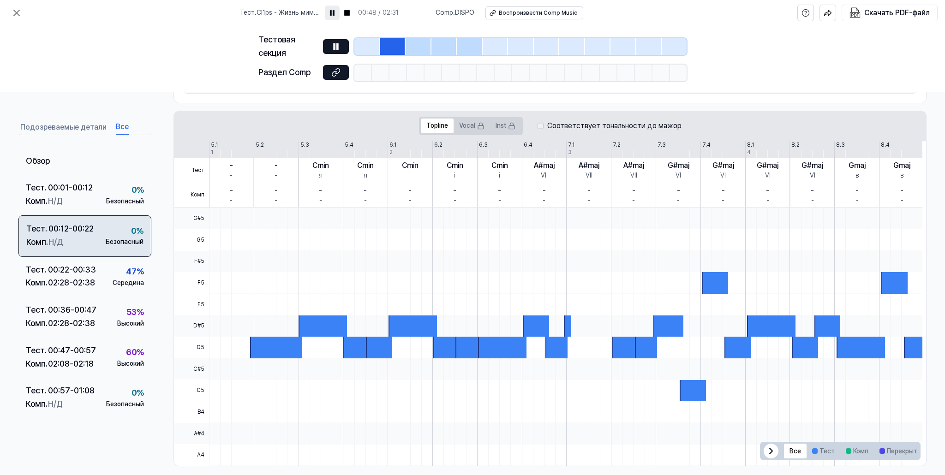
scroll to position [119, 0]
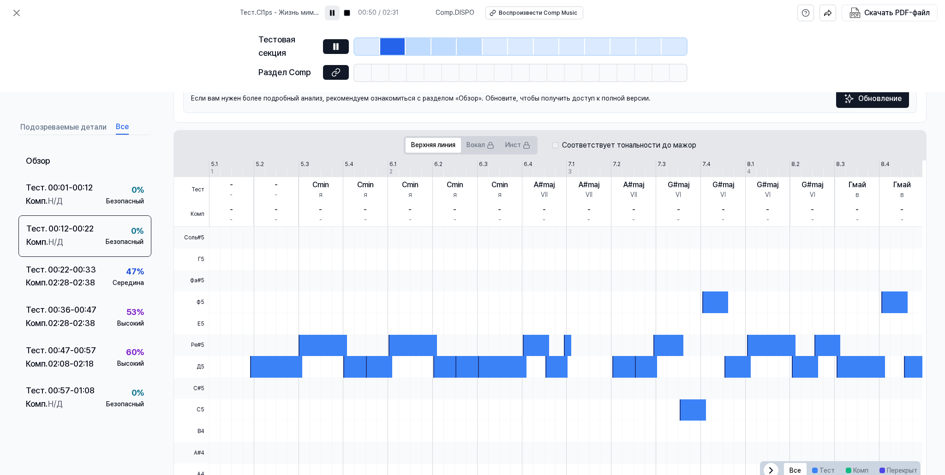
click at [84, 132] on button "Подозреваемые детали" at bounding box center [63, 127] width 86 height 15
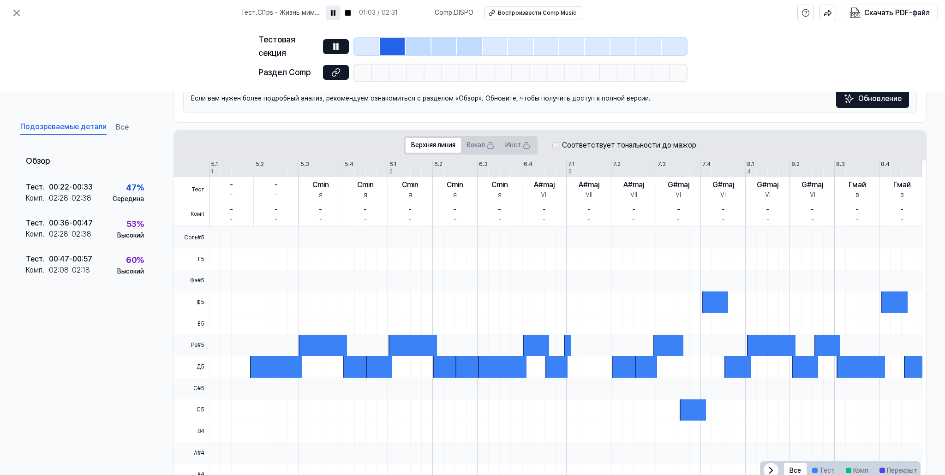
click at [335, 15] on rect at bounding box center [334, 13] width 1 height 6
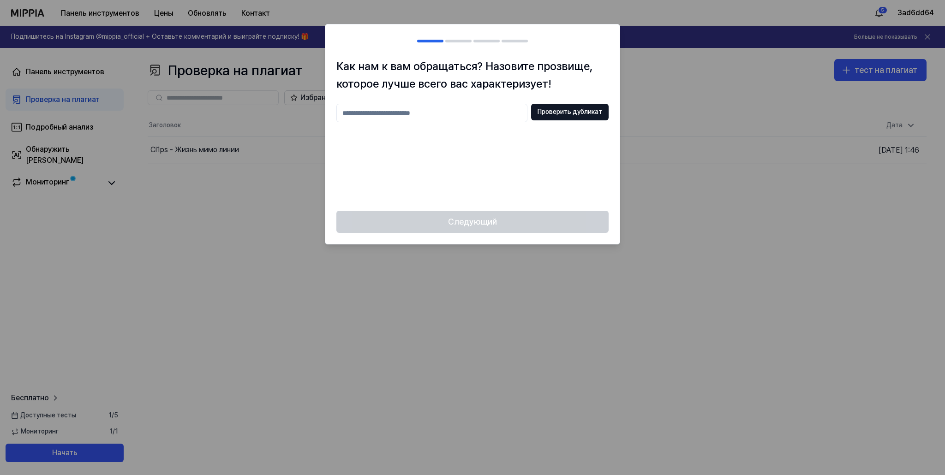
click at [392, 325] on div at bounding box center [472, 237] width 945 height 475
click at [528, 226] on div "Следующий" at bounding box center [472, 227] width 295 height 33
click at [578, 118] on button "Проверить дубликат" at bounding box center [570, 112] width 78 height 17
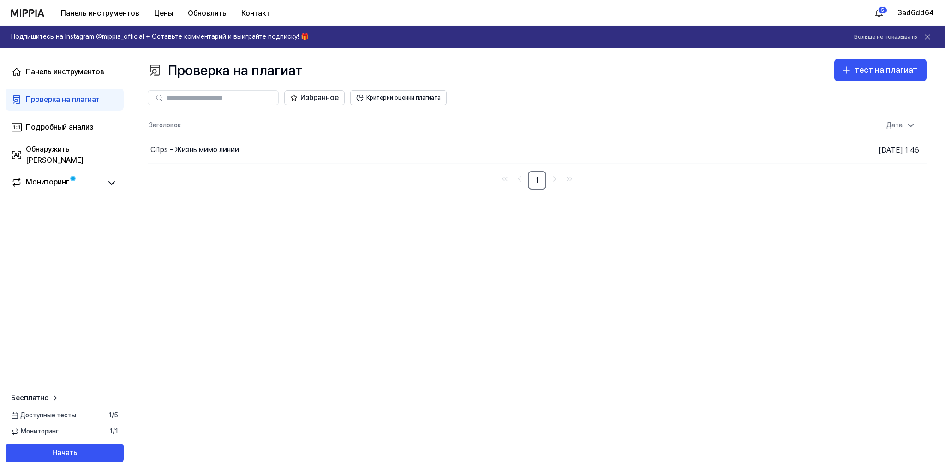
click at [262, 234] on div "Проверка на плагиат тест на плагиат Проверка на плагиат Подробный анализ Обнару…" at bounding box center [537, 261] width 816 height 427
click at [267, 153] on div "Cl1ps - Жизнь мимо линии" at bounding box center [376, 150] width 456 height 26
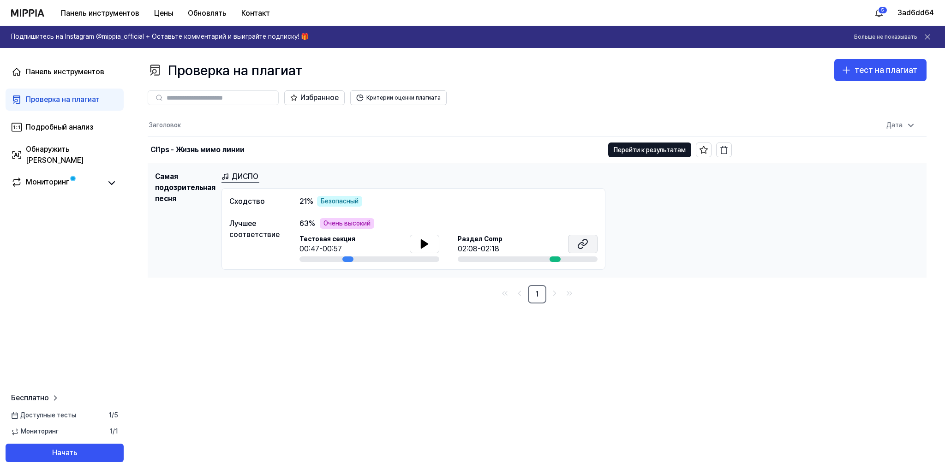
click at [575, 253] on button at bounding box center [583, 244] width 30 height 18
click at [97, 123] on link "Подробный анализ" at bounding box center [65, 127] width 118 height 22
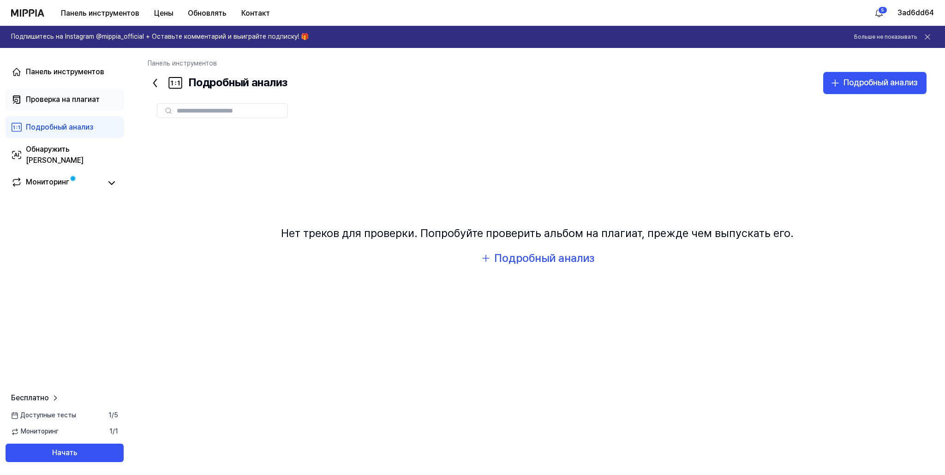
click at [100, 101] on link "Проверка на плагиат" at bounding box center [65, 100] width 118 height 22
